Goal: Information Seeking & Learning: Check status

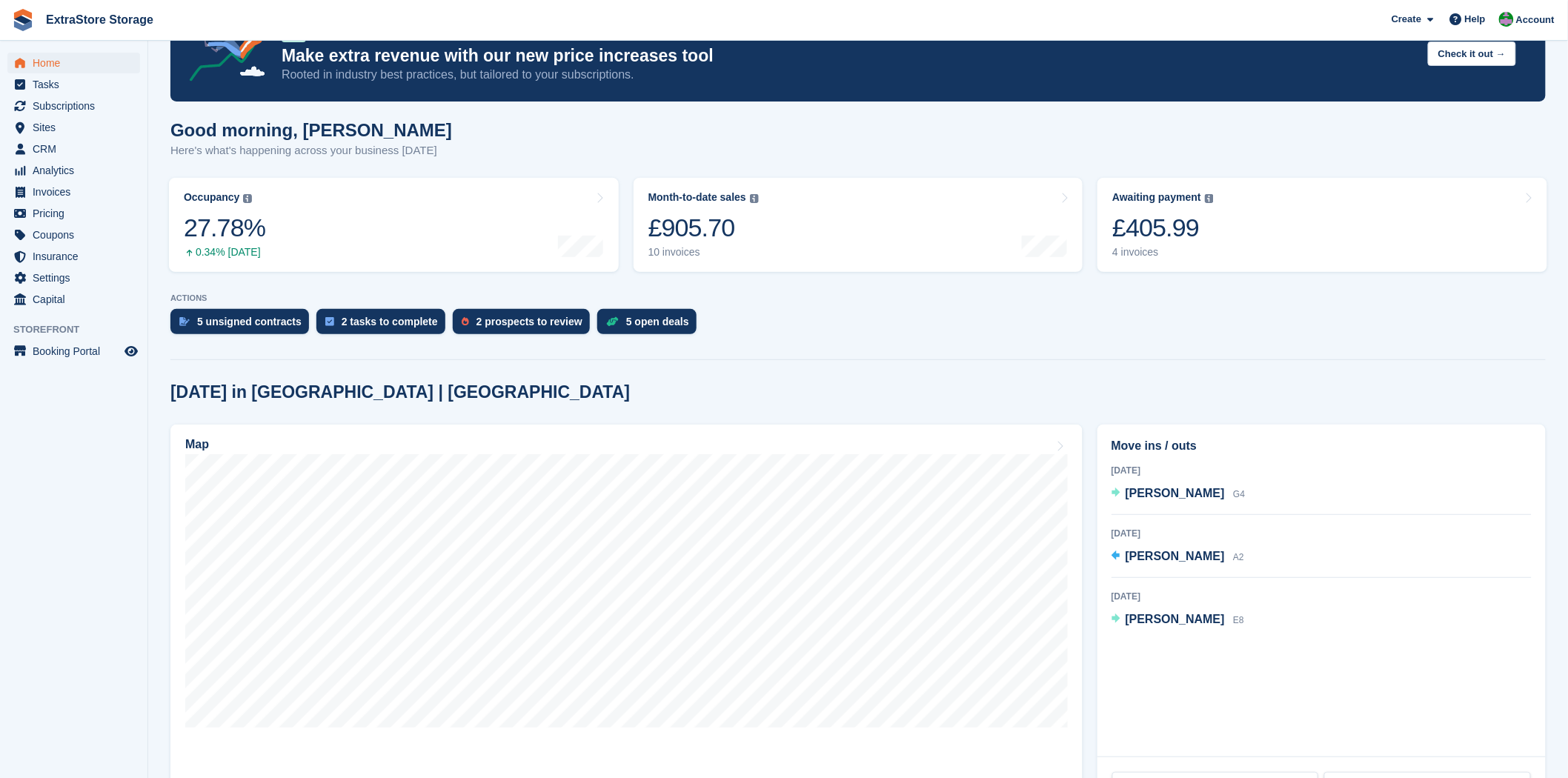
scroll to position [83, 0]
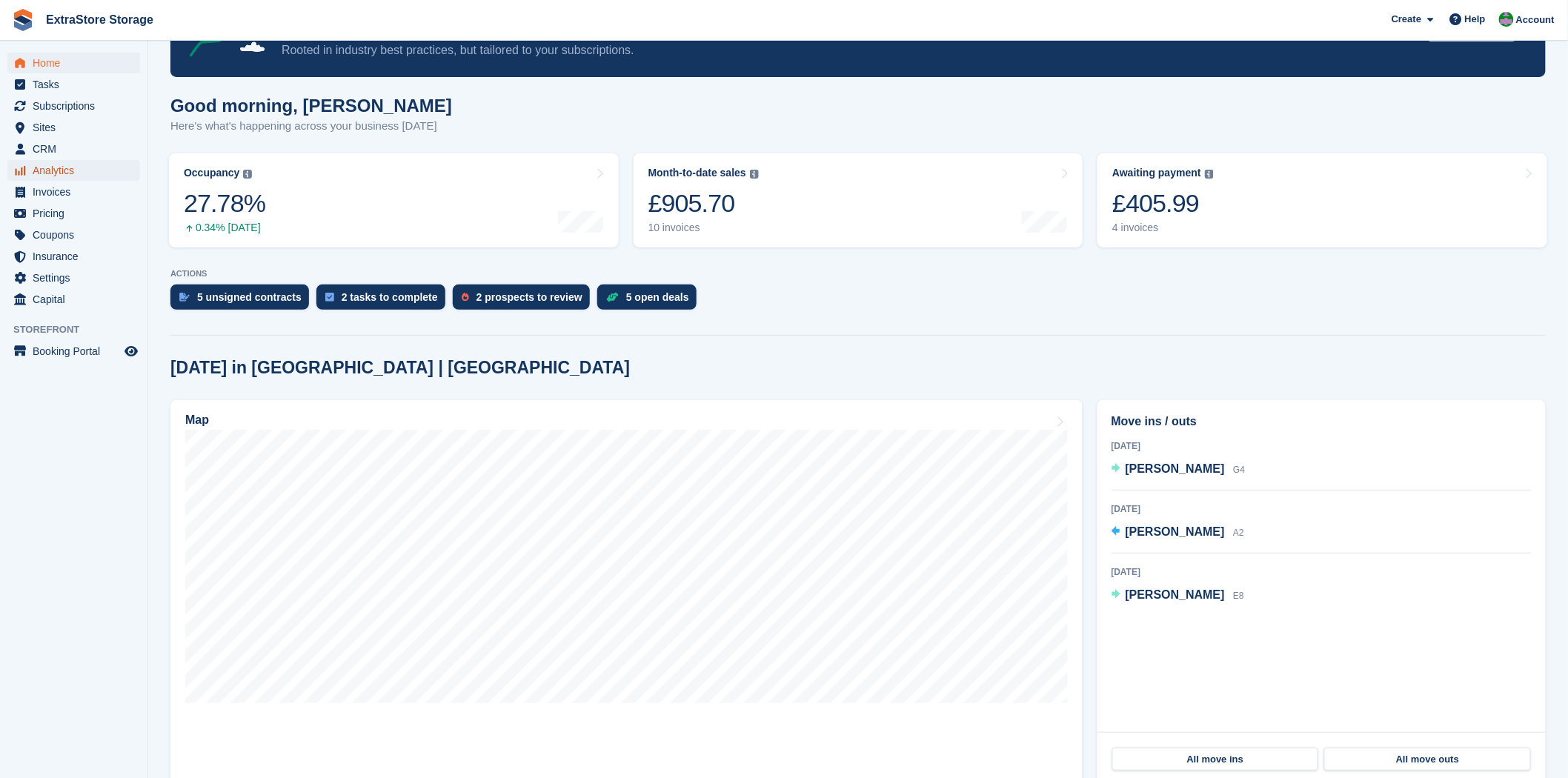
click at [55, 171] on span "Analytics" at bounding box center [77, 170] width 89 height 21
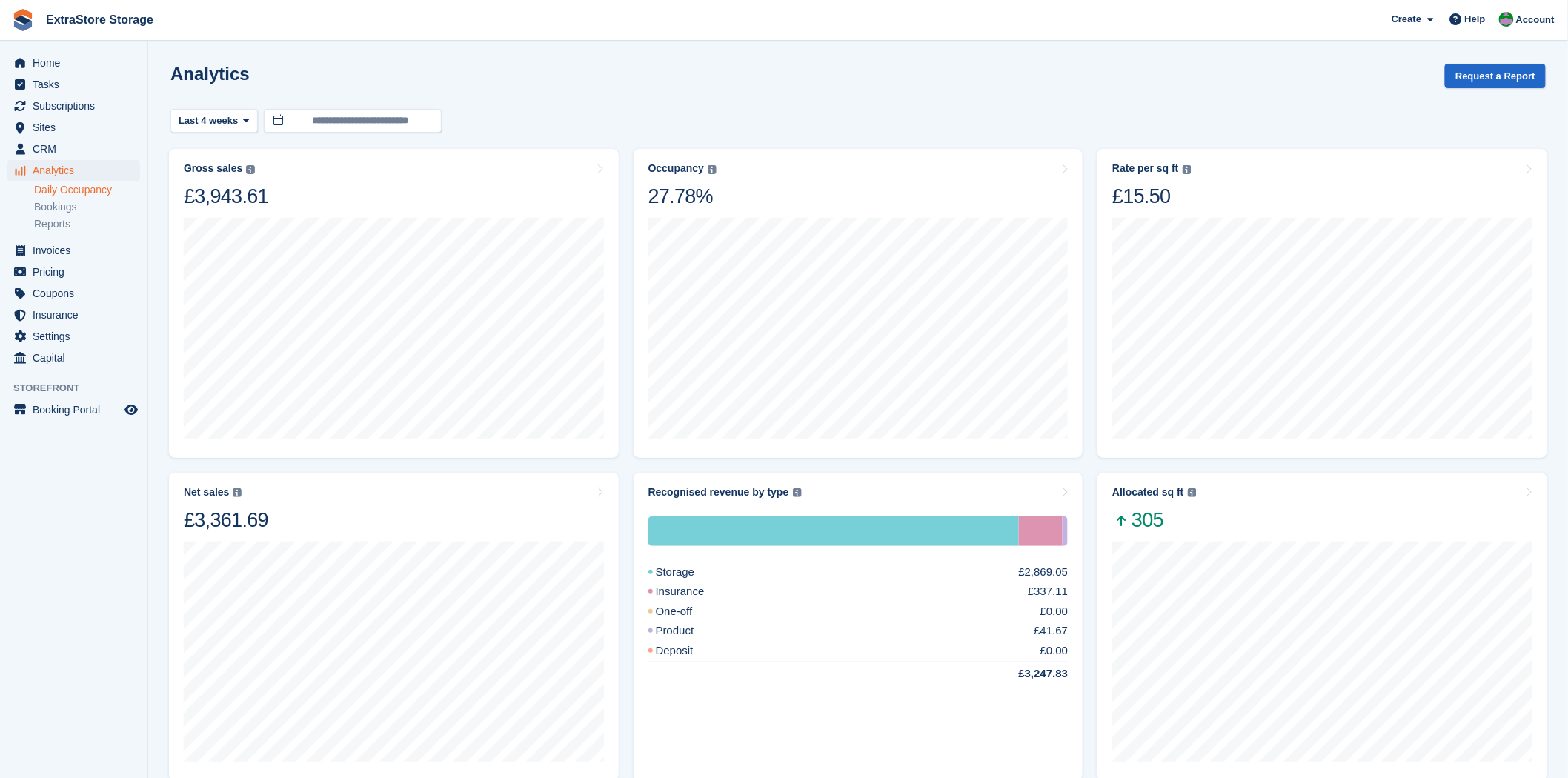
click at [80, 196] on link "Daily Occupancy" at bounding box center [87, 190] width 106 height 14
